Goal: Task Accomplishment & Management: Manage account settings

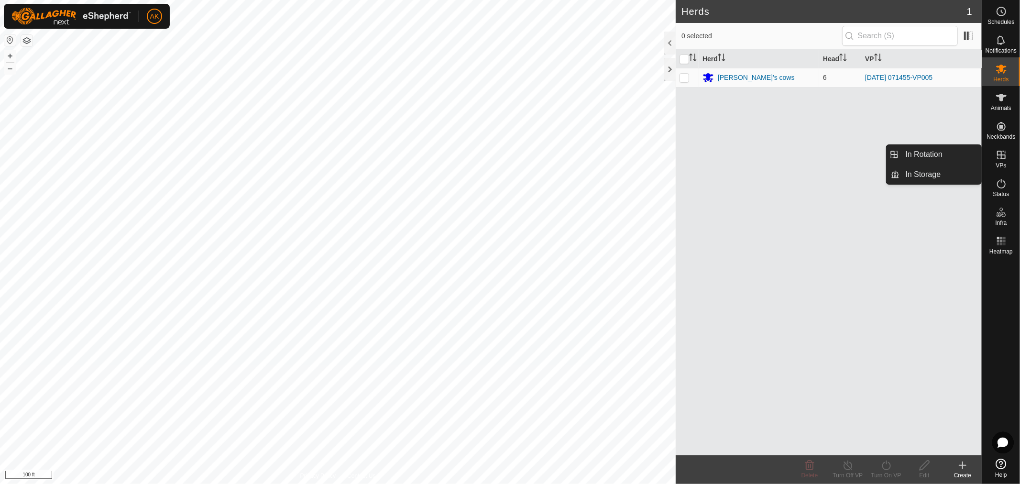
click at [1002, 157] on icon at bounding box center [1001, 154] width 11 height 11
click at [1002, 163] on span "VPs" at bounding box center [1001, 166] width 11 height 6
click at [960, 156] on link "In Rotation" at bounding box center [941, 154] width 82 height 19
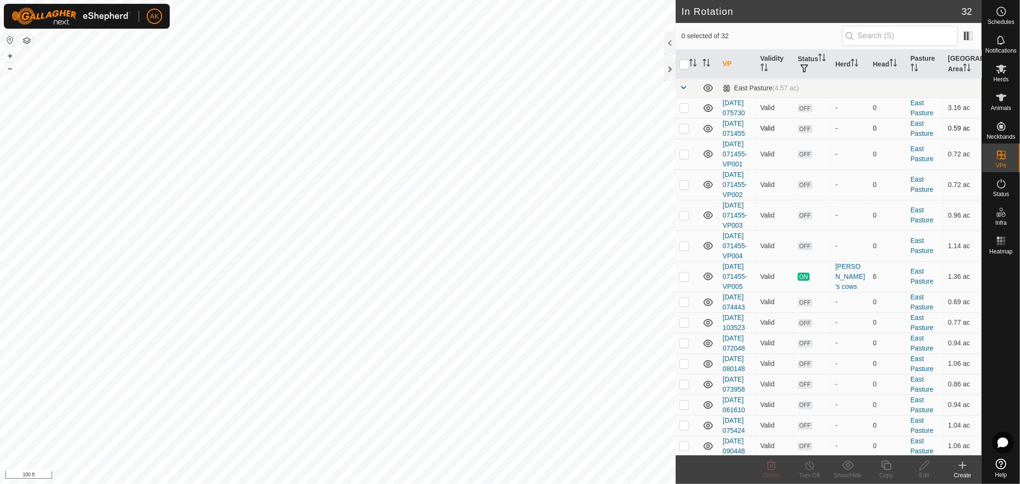
checkbox input "true"
click at [888, 467] on icon at bounding box center [886, 465] width 12 height 11
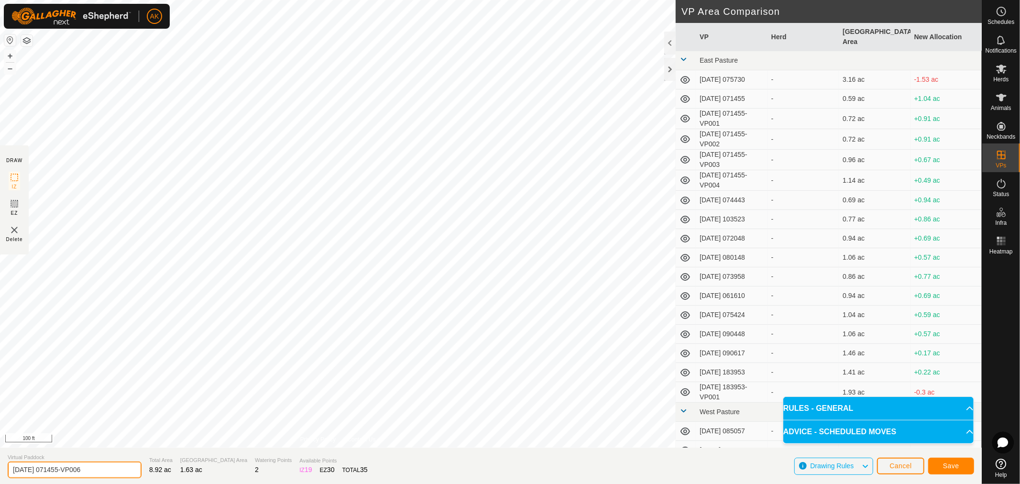
drag, startPoint x: 100, startPoint y: 471, endPoint x: -10, endPoint y: 471, distance: 110.0
click at [0, 471] on html "AK Schedules Notifications Herds Animals Neckbands VPs Status Infra Heatmap Hel…" at bounding box center [510, 242] width 1020 height 484
type input "[DATE]"
click at [953, 467] on span "Save" at bounding box center [951, 466] width 16 height 8
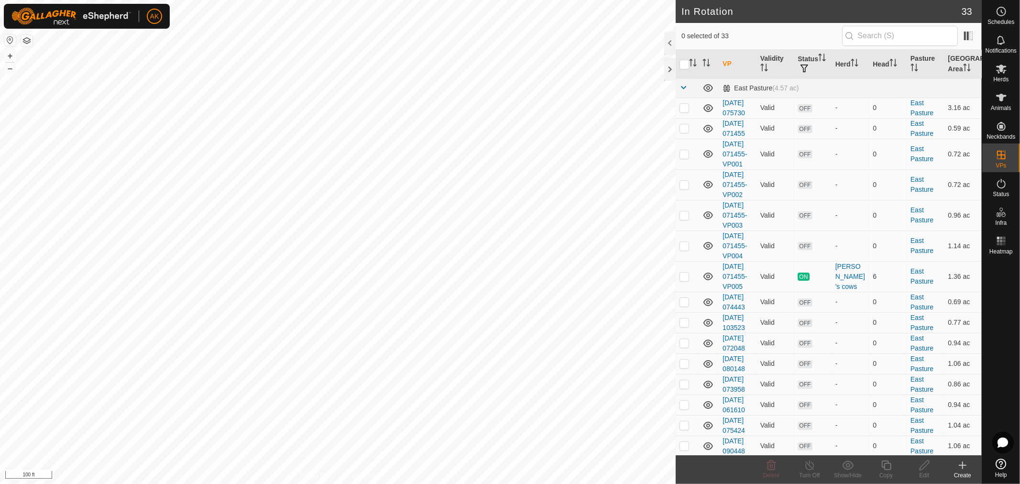
checkbox input "true"
click at [888, 469] on icon at bounding box center [886, 465] width 12 height 11
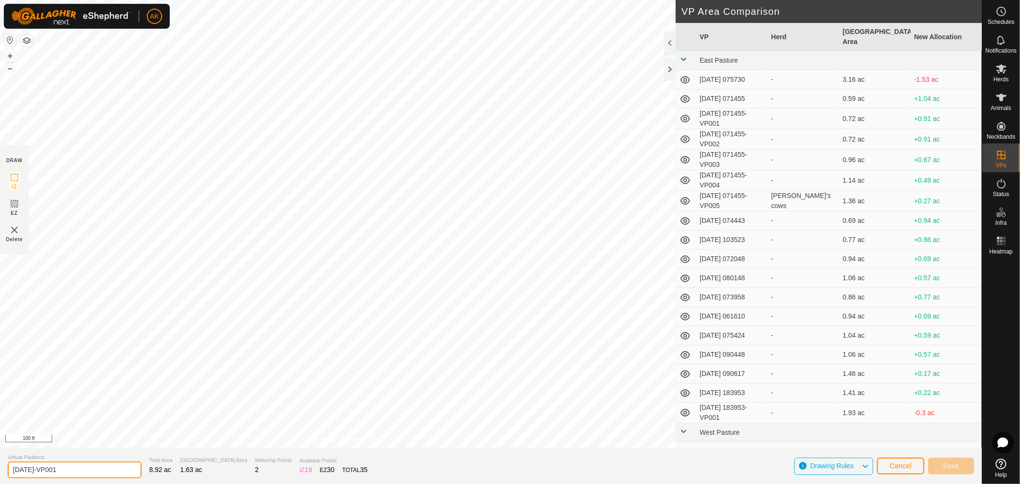
click at [25, 466] on input "[DATE]-VP001" at bounding box center [75, 469] width 134 height 17
drag, startPoint x: 69, startPoint y: 469, endPoint x: 48, endPoint y: 469, distance: 21.5
click at [48, 469] on input "[DATE]-VP001" at bounding box center [75, 469] width 134 height 17
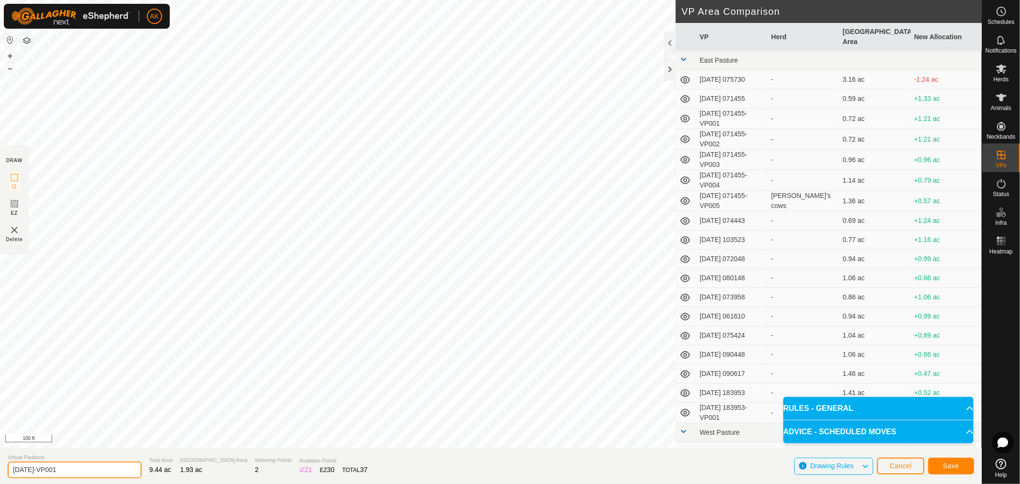
click at [25, 469] on input "[DATE]-VP001" at bounding box center [75, 469] width 134 height 17
click at [70, 470] on input "[DATE]-VP001" at bounding box center [75, 469] width 134 height 17
type input "[DATE]"
click at [953, 464] on span "Save" at bounding box center [951, 466] width 16 height 8
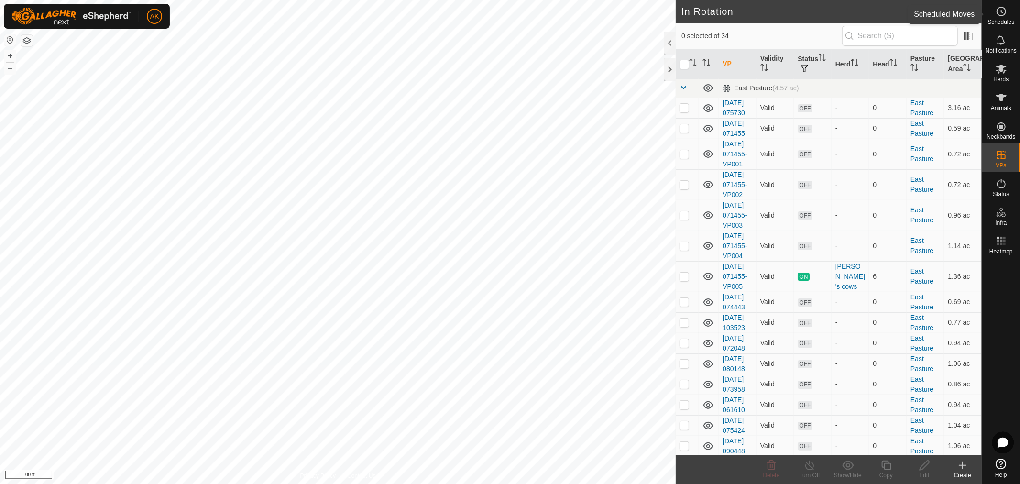
click at [1003, 14] on icon at bounding box center [1001, 11] width 11 height 11
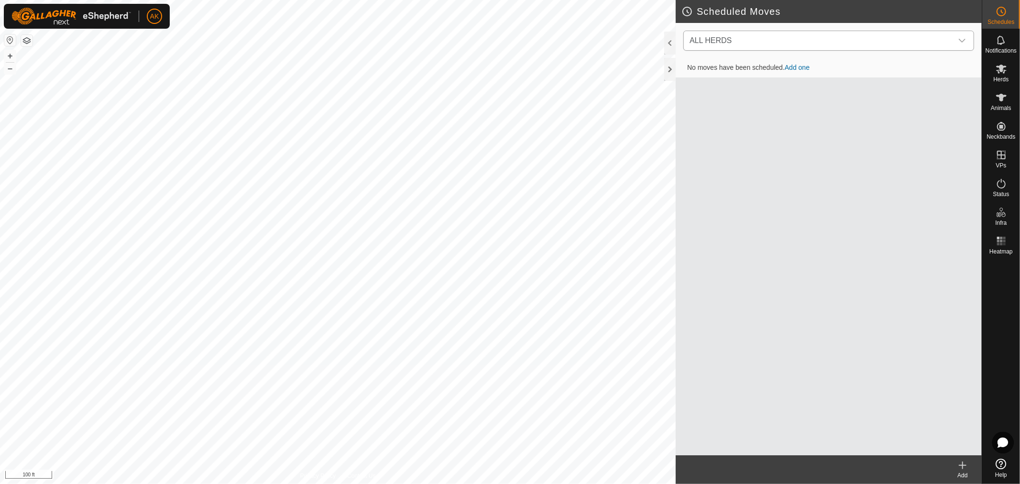
click at [884, 34] on span "ALL HERDS" at bounding box center [819, 40] width 267 height 19
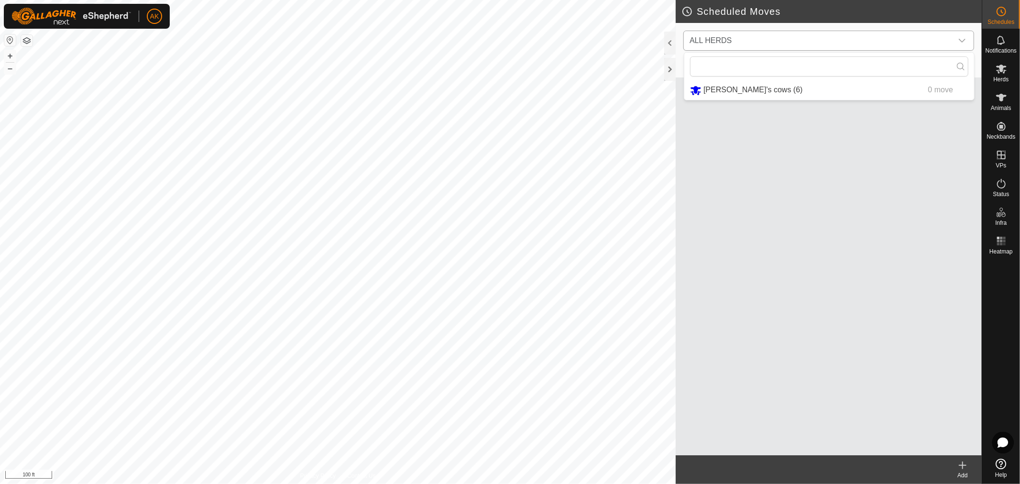
click at [738, 89] on li "[PERSON_NAME]'s cows (6) 0 move" at bounding box center [829, 90] width 290 height 20
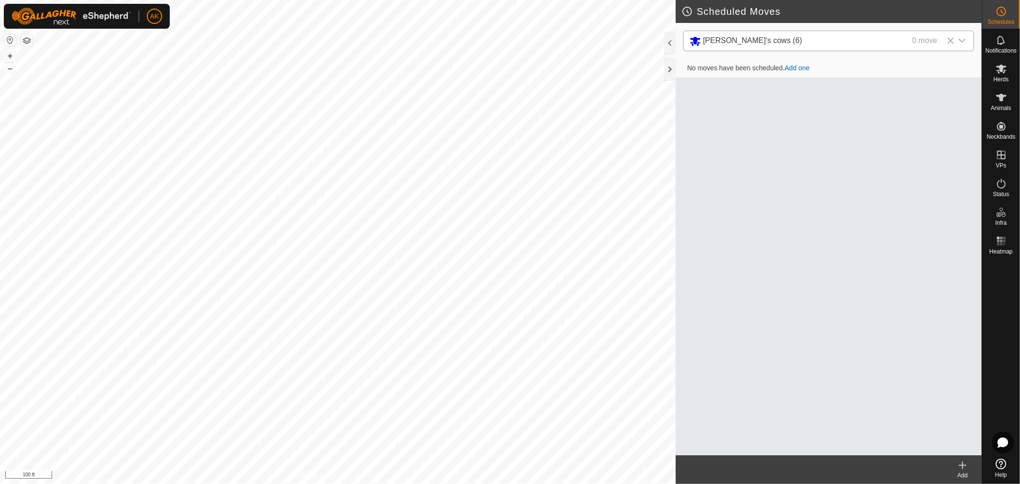
click at [802, 66] on link "Add one" at bounding box center [797, 68] width 25 height 8
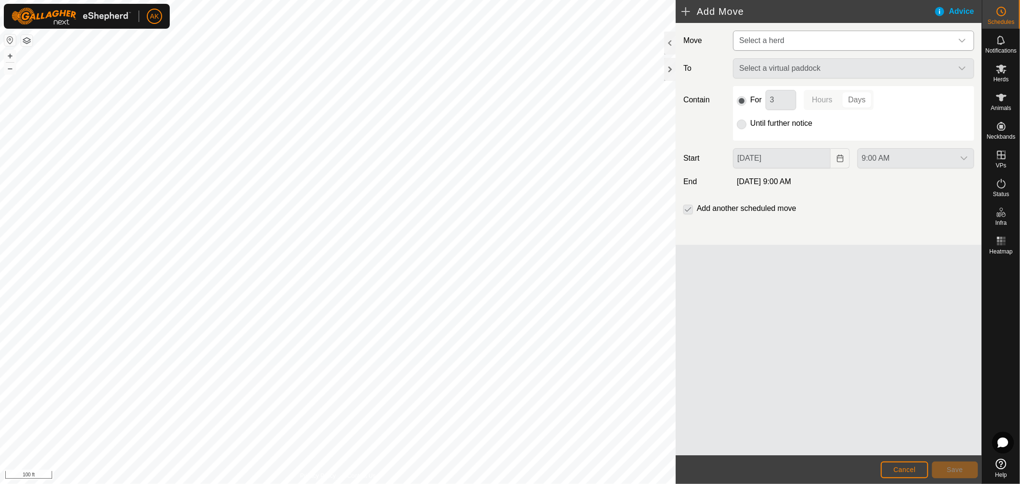
click at [818, 39] on span "Select a herd" at bounding box center [843, 40] width 217 height 19
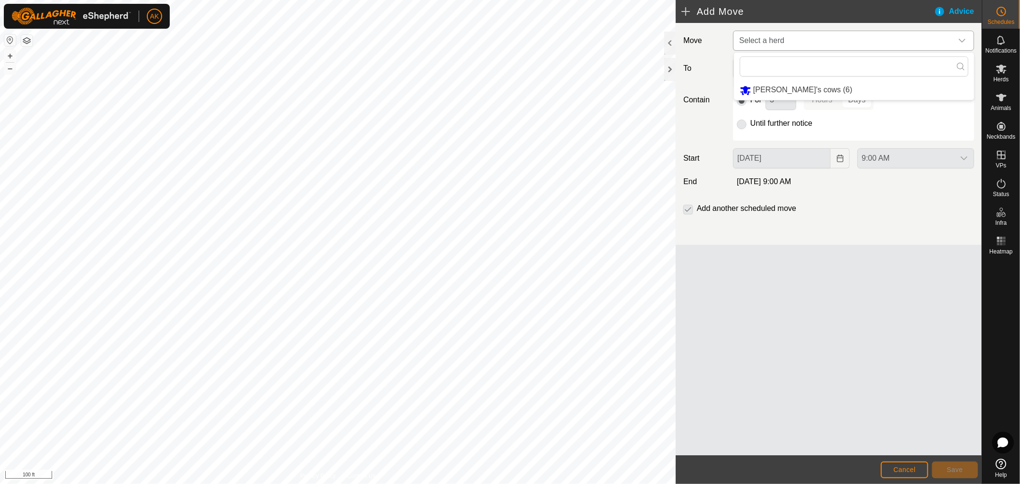
click at [768, 88] on li "[PERSON_NAME]'s cows (6)" at bounding box center [854, 90] width 240 height 20
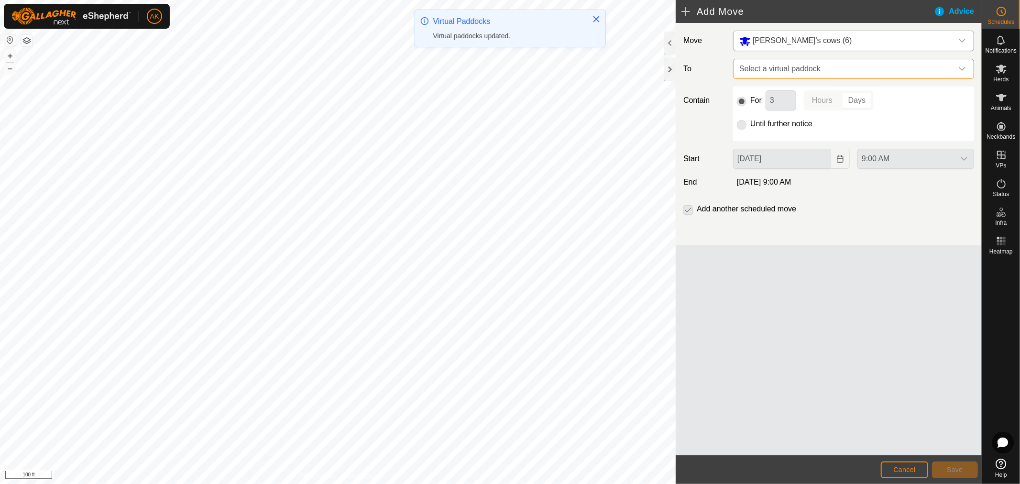
click at [812, 70] on span "Select a virtual paddock" at bounding box center [843, 68] width 217 height 19
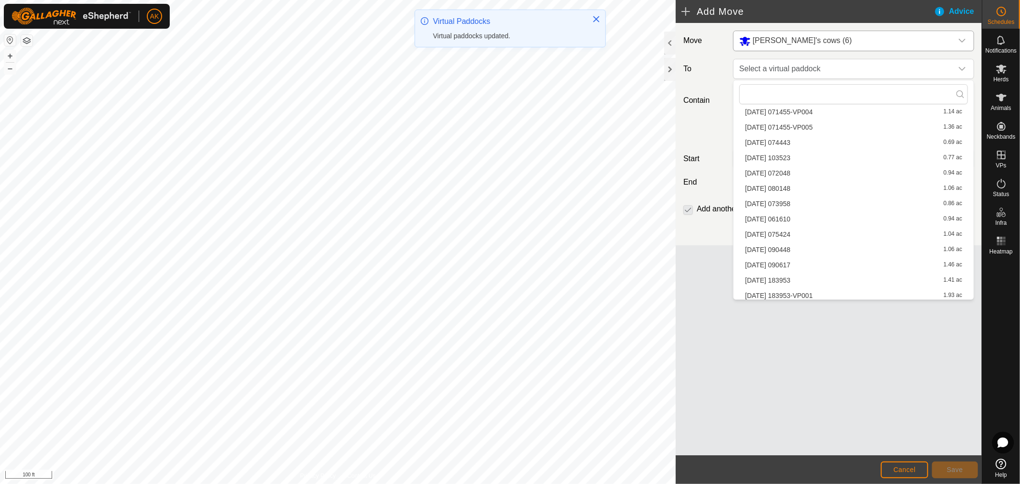
scroll to position [159, 0]
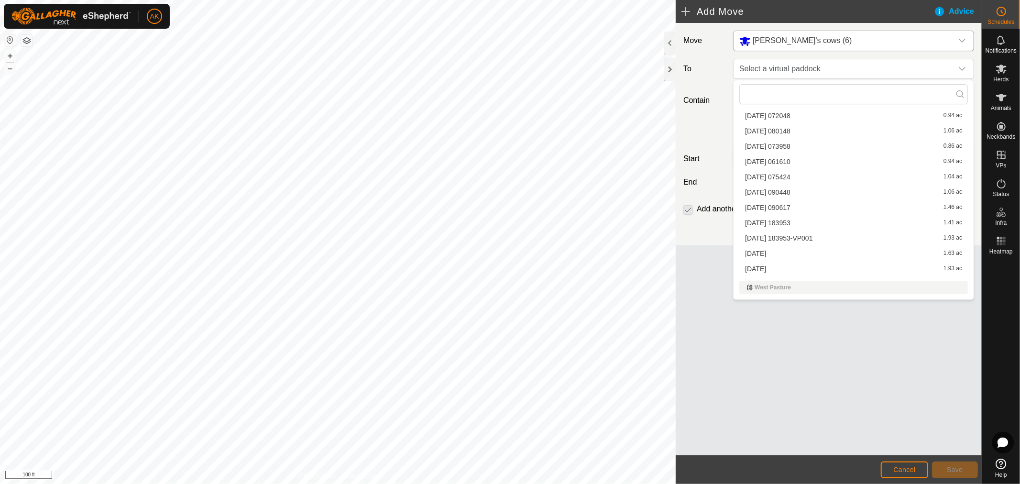
click at [764, 247] on li "[DATE] 1.63 ac" at bounding box center [853, 253] width 229 height 14
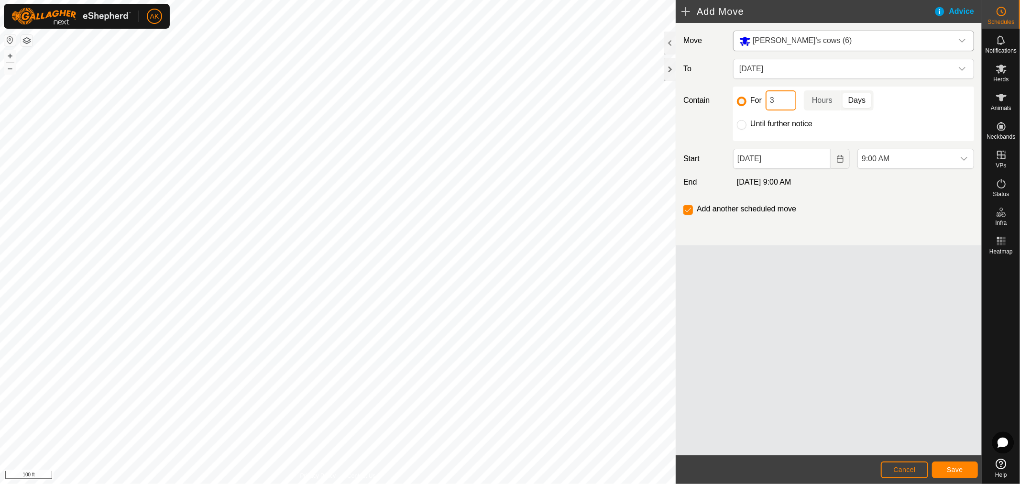
drag, startPoint x: 782, startPoint y: 99, endPoint x: 767, endPoint y: 99, distance: 14.3
click at [767, 99] on input "3" at bounding box center [781, 100] width 31 height 20
type input "2"
click at [888, 329] on div "Move [PERSON_NAME]'s cows (6) To [DATE] Contain For 2 Hours Days Until further …" at bounding box center [829, 239] width 306 height 432
click at [841, 158] on icon "Choose Date" at bounding box center [840, 159] width 6 height 8
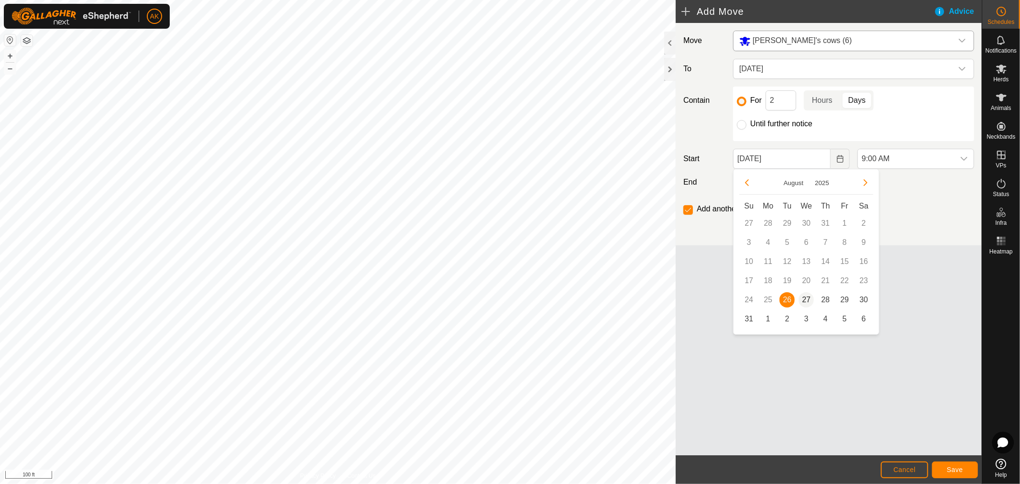
click at [808, 299] on span "27" at bounding box center [806, 299] width 15 height 15
type input "[DATE]"
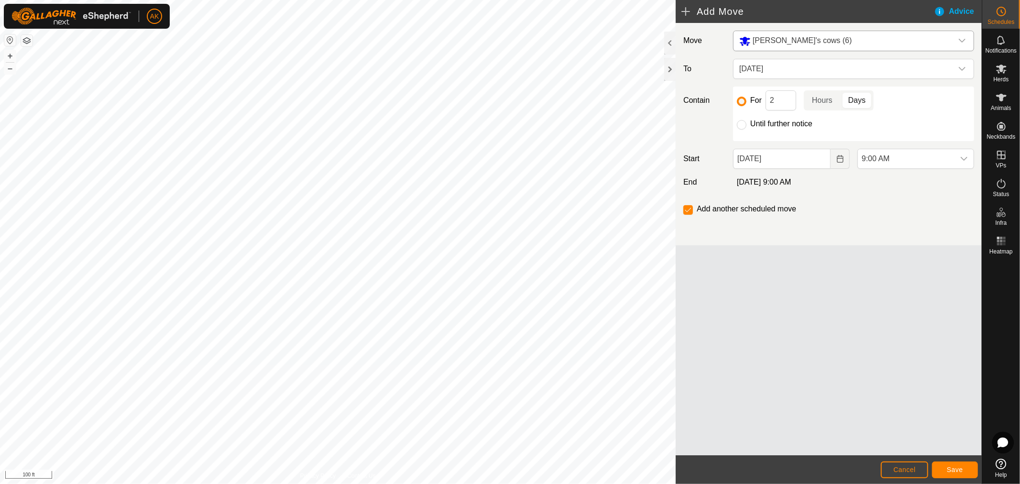
click at [838, 258] on div "Move [PERSON_NAME]'s cows (6) To [DATE] Contain For 2 Hours Days Until further …" at bounding box center [829, 239] width 306 height 432
click at [965, 161] on icon "dropdown trigger" at bounding box center [964, 159] width 8 height 8
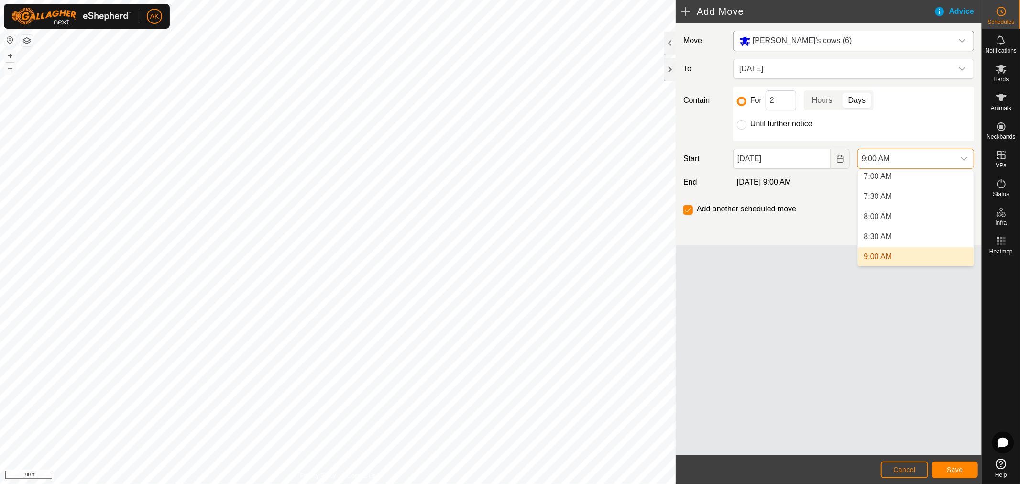
scroll to position [281, 0]
click at [906, 221] on li "8:00 AM" at bounding box center [916, 220] width 116 height 19
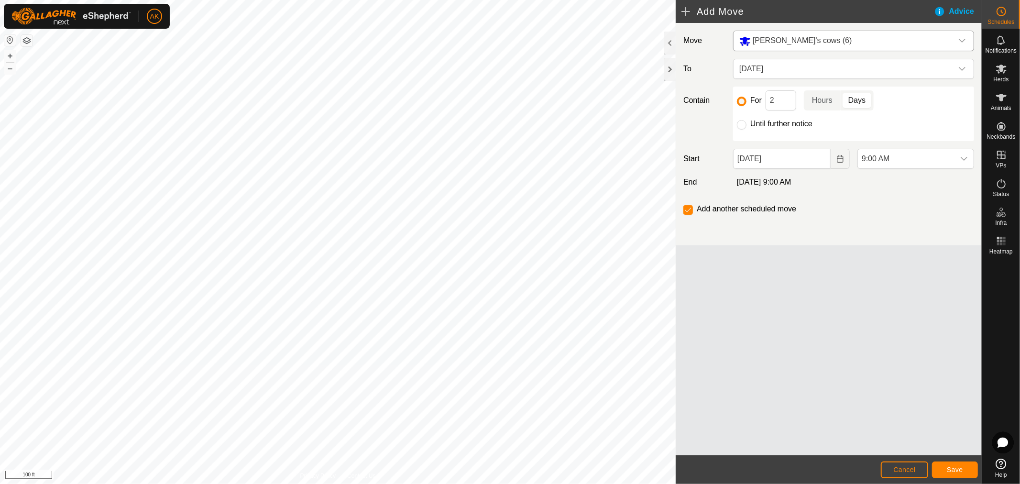
scroll to position [285, 0]
click at [854, 375] on div "Move [PERSON_NAME]'s cows (6) To [DATE] Contain For 2 Hours Days Until further …" at bounding box center [829, 239] width 306 height 432
click at [778, 96] on input "2" at bounding box center [781, 100] width 31 height 20
drag, startPoint x: 780, startPoint y: 99, endPoint x: 768, endPoint y: 99, distance: 12.0
click at [768, 99] on input "2" at bounding box center [781, 100] width 31 height 20
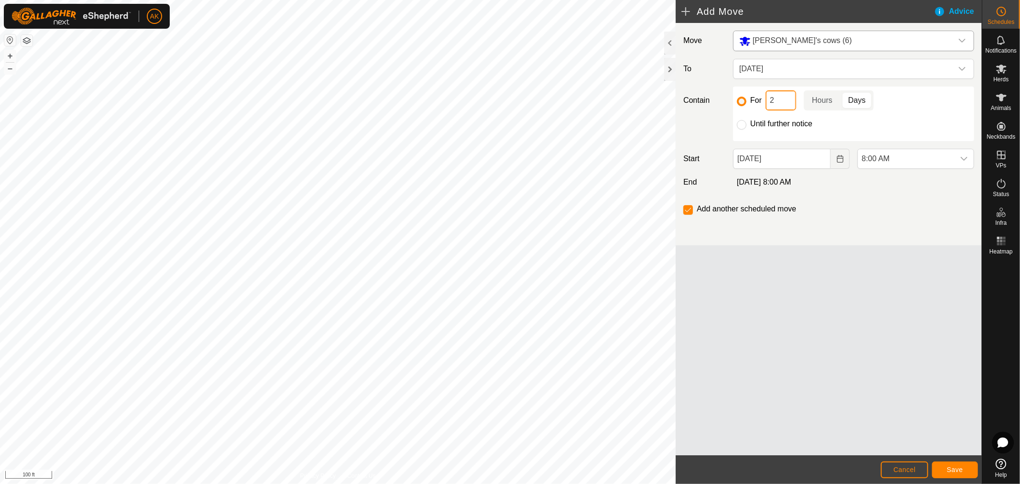
type input "1"
click at [923, 308] on div "Move [PERSON_NAME]'s cows (6) To [DATE] Contain For 1 Hours Days Until further …" at bounding box center [829, 239] width 306 height 432
click at [689, 209] on input "checkbox" at bounding box center [688, 210] width 10 height 10
checkbox input "true"
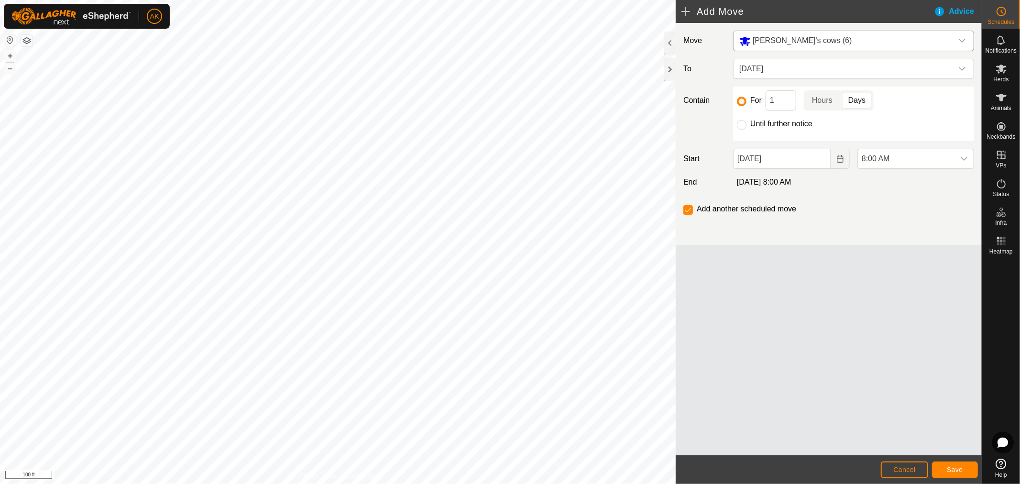
click at [936, 365] on div "Move [PERSON_NAME]'s cows (6) To [DATE] Contain For 1 Hours Days Until further …" at bounding box center [829, 239] width 306 height 432
click at [960, 471] on span "Save" at bounding box center [955, 470] width 16 height 8
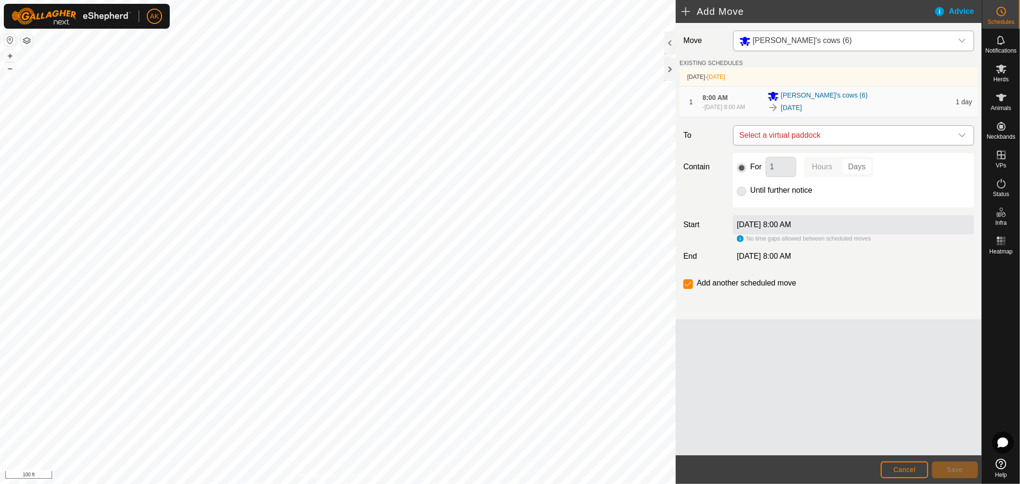
click at [794, 141] on span "Select a virtual paddock" at bounding box center [843, 135] width 217 height 19
click at [772, 207] on li "[DATE] 1.93 ac" at bounding box center [853, 208] width 229 height 14
click at [742, 196] on input "Until further notice" at bounding box center [742, 191] width 10 height 10
radio input "true"
checkbox input "false"
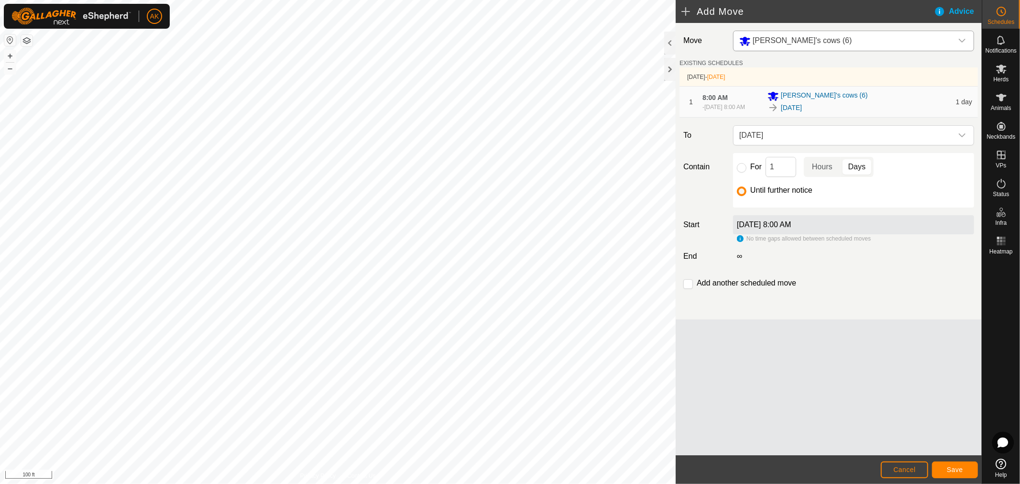
click at [780, 229] on label "[DATE] 8:00 AM" at bounding box center [764, 224] width 55 height 8
click at [780, 220] on div "[DATE] 8:00 AM" at bounding box center [853, 224] width 241 height 19
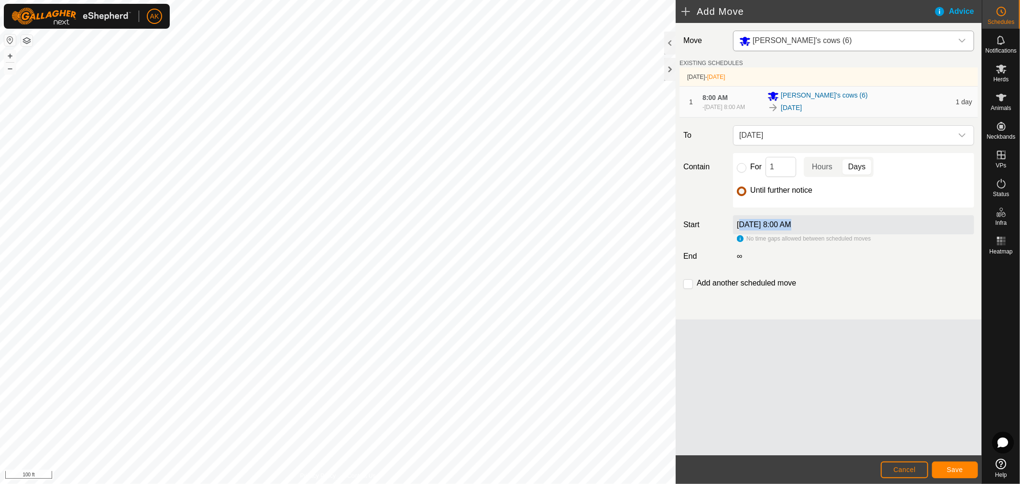
click at [741, 196] on input "Until further notice" at bounding box center [742, 191] width 10 height 10
click at [742, 173] on input "For" at bounding box center [742, 168] width 10 height 10
radio input "true"
checkbox input "true"
click at [835, 141] on span "[DATE]" at bounding box center [843, 135] width 217 height 19
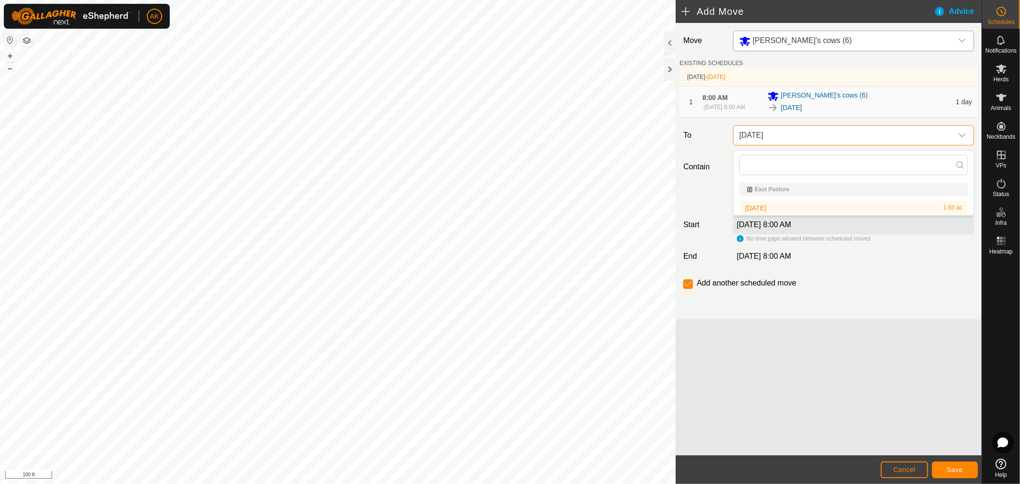
click at [835, 141] on span "[DATE]" at bounding box center [843, 135] width 217 height 19
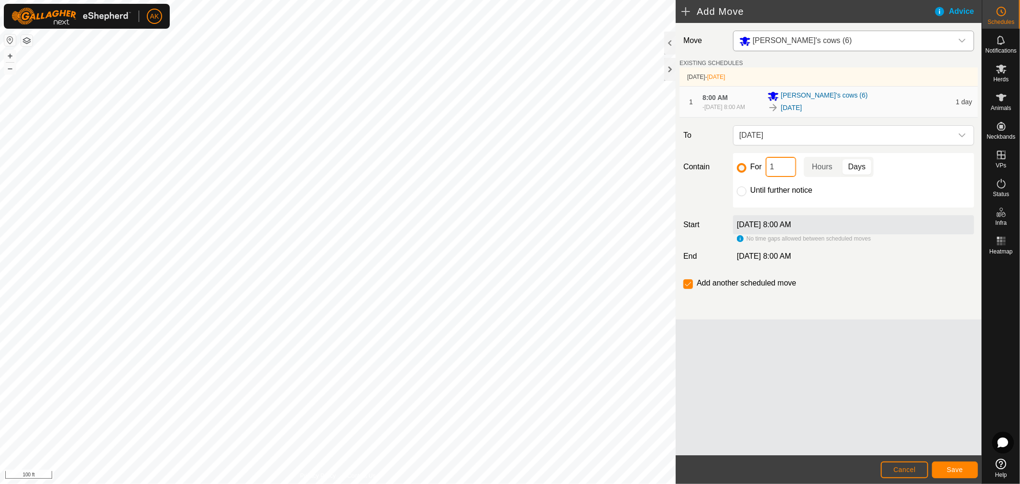
drag, startPoint x: 779, startPoint y: 175, endPoint x: 769, endPoint y: 175, distance: 10.5
click at [769, 175] on input "1" at bounding box center [781, 167] width 31 height 20
type input "3"
drag, startPoint x: 873, startPoint y: 286, endPoint x: 910, endPoint y: 289, distance: 37.4
click at [874, 288] on div "Add another scheduled move" at bounding box center [829, 286] width 298 height 19
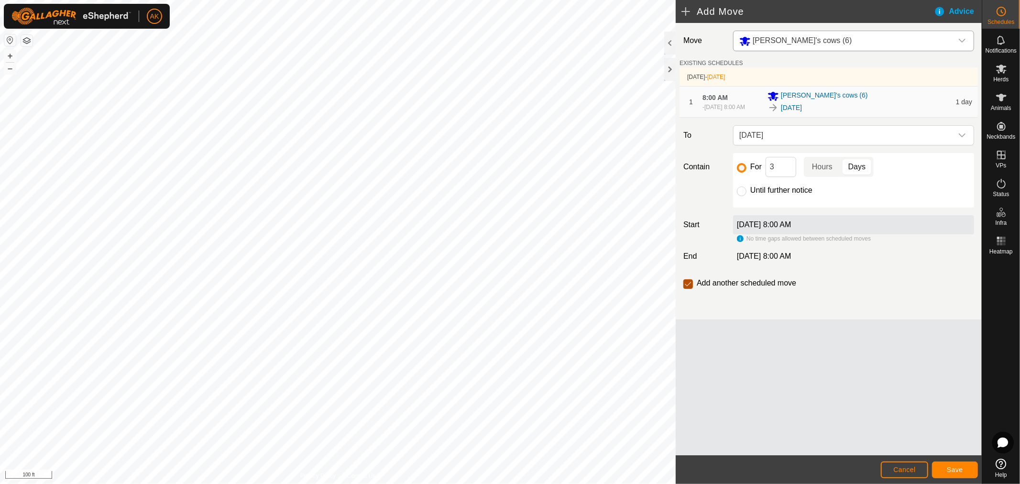
click at [688, 289] on input "checkbox" at bounding box center [688, 284] width 10 height 10
checkbox input "false"
click at [955, 466] on span "Save" at bounding box center [955, 470] width 16 height 8
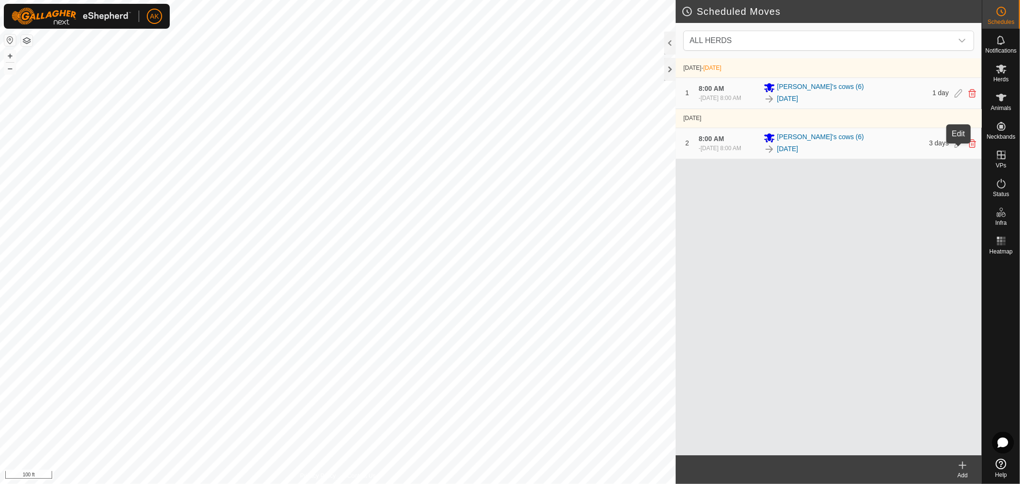
click at [956, 148] on icon at bounding box center [958, 143] width 8 height 9
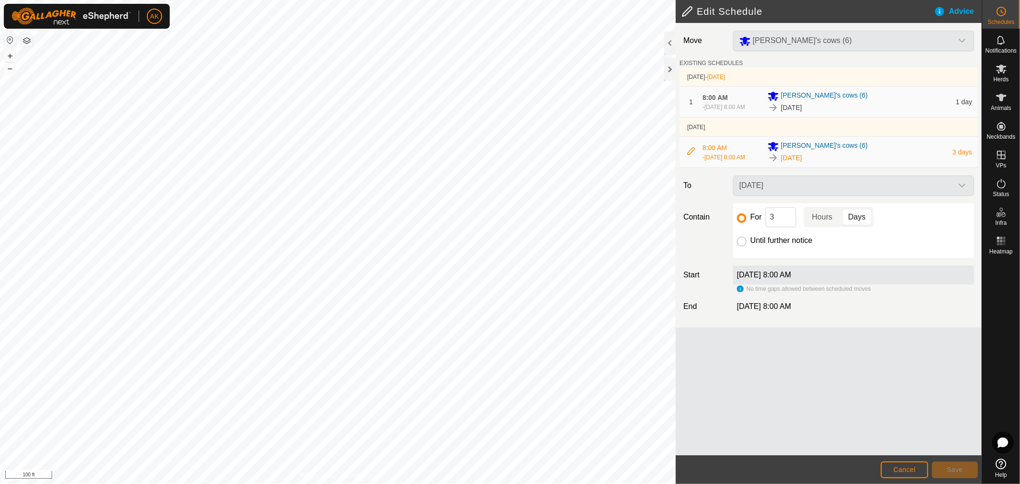
click at [742, 246] on input "Until further notice" at bounding box center [742, 242] width 10 height 10
radio input "true"
click at [949, 467] on span "Save" at bounding box center [955, 470] width 16 height 8
